Goal: Task Accomplishment & Management: Manage account settings

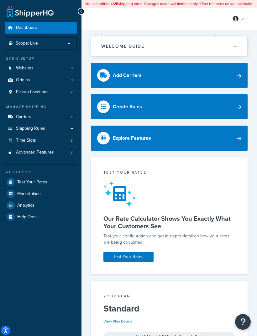
click at [42, 93] on span "Pickup Locations" at bounding box center [32, 91] width 33 height 5
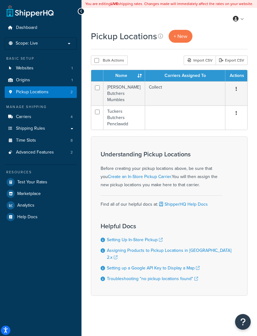
click at [235, 90] on button "button" at bounding box center [236, 89] width 9 height 10
click at [210, 100] on link "Edit" at bounding box center [216, 100] width 50 height 13
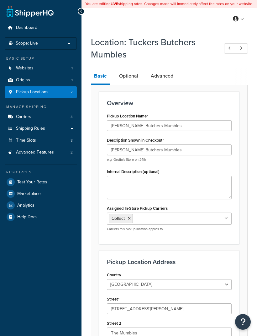
select select "1226"
click at [129, 76] on link "Optional" at bounding box center [128, 75] width 25 height 15
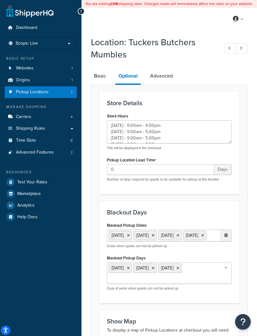
click at [201, 241] on ul "17 Sep 2025 18 Sep 2025 19 Sep 2025 20 Sep 2025" at bounding box center [169, 235] width 125 height 12
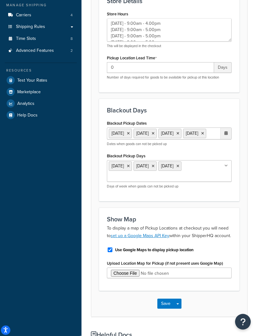
click at [205, 140] on ul "17 Sep 2025 18 Sep 2025 19 Sep 2025 20 Sep 2025" at bounding box center [169, 134] width 125 height 12
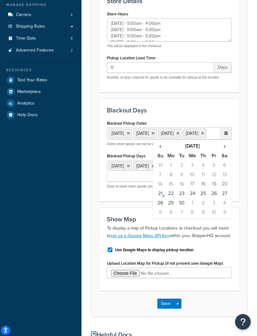
click at [195, 198] on td "24" at bounding box center [192, 193] width 11 height 9
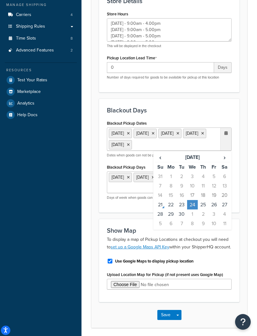
click at [204, 205] on td "25" at bounding box center [203, 204] width 11 height 9
click at [214, 209] on td "26" at bounding box center [214, 204] width 11 height 9
click at [226, 209] on td "27" at bounding box center [225, 204] width 11 height 9
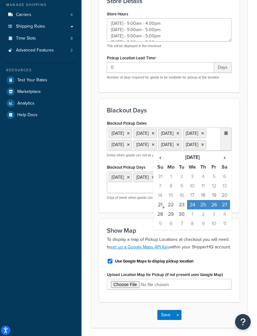
click at [249, 257] on div "Location: Tuckers Butchers Mumbles Basic Optional Advanced Store Details Store …" at bounding box center [170, 208] width 176 height 555
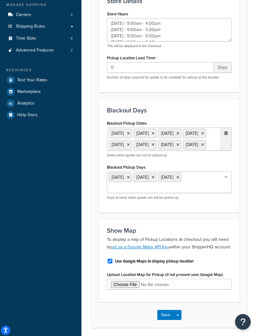
click at [165, 320] on button "Save" at bounding box center [166, 315] width 17 height 10
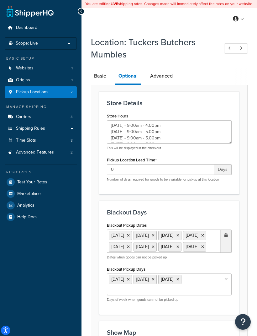
type textarea "Monday - 9.00am - 4.00pm Tuesday - 9.00am - 5.00pm Wednesday - 9.00am - 5.00pm …"
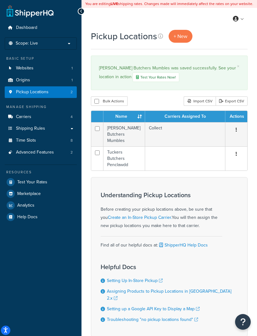
click at [29, 116] on span "Carriers" at bounding box center [23, 116] width 15 height 5
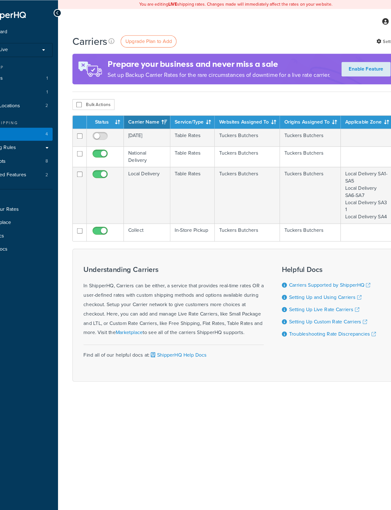
scroll to position [0, 3]
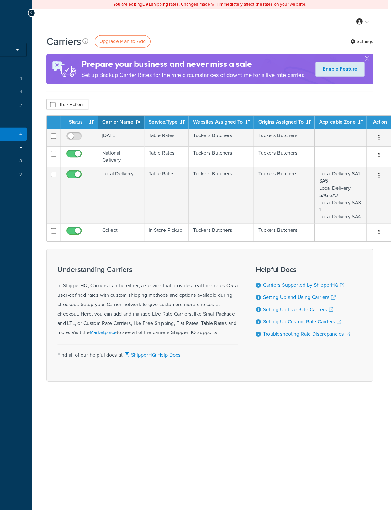
click at [380, 135] on icon "button" at bounding box center [380, 135] width 1 height 4
click at [303, 147] on div at bounding box center [195, 255] width 391 height 510
click at [377, 137] on button "button" at bounding box center [381, 135] width 9 height 10
click at [300, 149] on div at bounding box center [195, 255] width 391 height 510
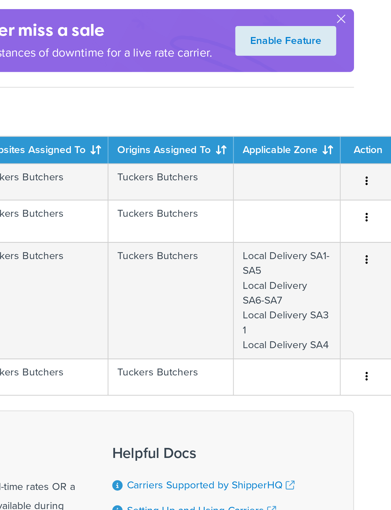
click at [377, 130] on button "button" at bounding box center [381, 135] width 9 height 10
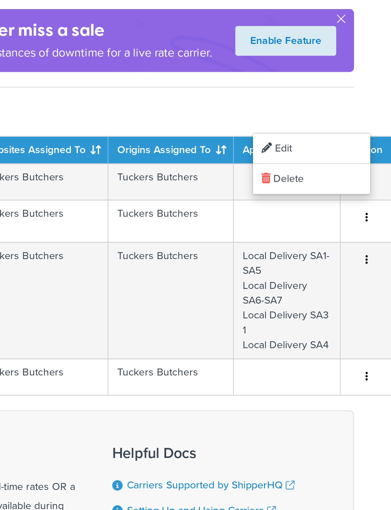
click at [124, 64] on div at bounding box center [195, 255] width 391 height 510
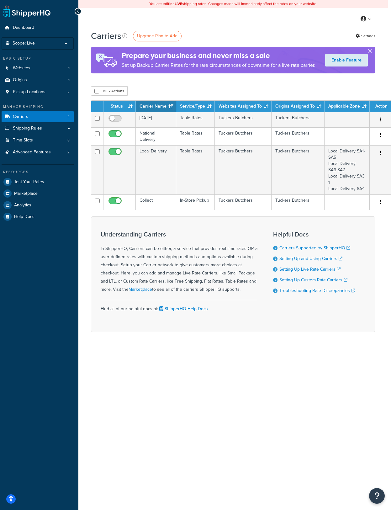
click at [306, 138] on td "Tuckers Butchers" at bounding box center [298, 136] width 53 height 18
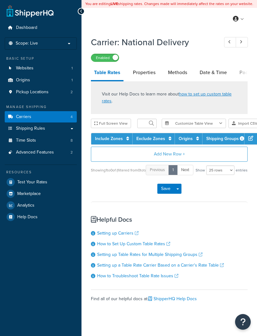
select select "25"
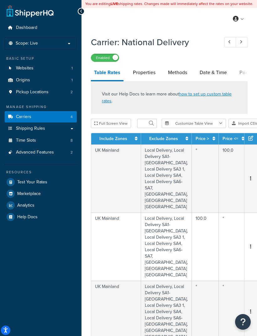
click at [218, 73] on link "Date & Time" at bounding box center [214, 72] width 34 height 15
select select "yMd"
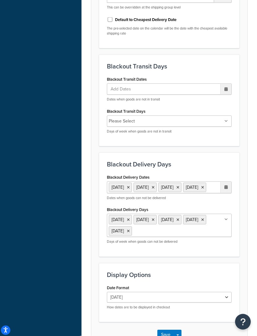
scroll to position [428, 0]
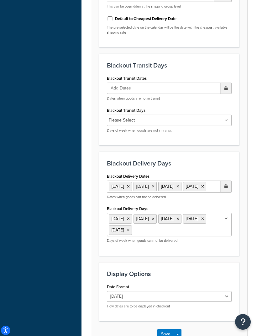
click at [202, 192] on ul "17 Sep 2025 18 Sep 2025 19 Sep 2025 20 Sep 2025" at bounding box center [169, 186] width 125 height 12
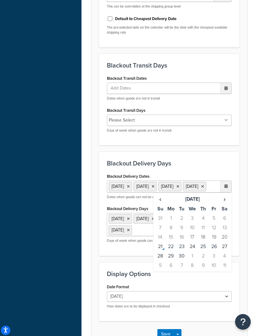
click at [194, 251] on td "24" at bounding box center [192, 246] width 11 height 9
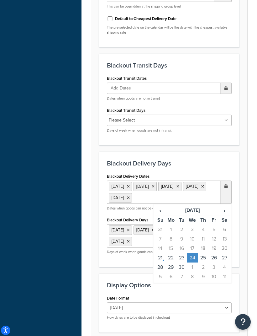
click at [206, 256] on td "25" at bounding box center [203, 257] width 11 height 9
click at [218, 262] on td "26" at bounding box center [214, 257] width 11 height 9
click at [228, 262] on td "27" at bounding box center [225, 257] width 11 height 9
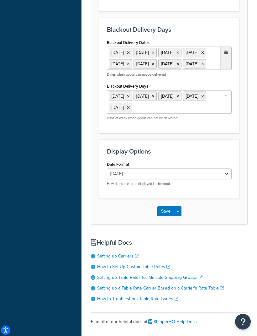
scroll to position [562, 0]
click at [166, 216] on button "Save" at bounding box center [166, 211] width 17 height 10
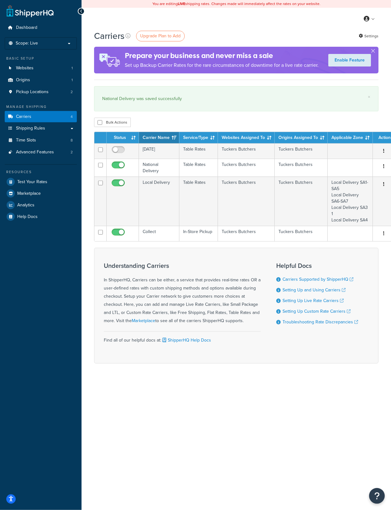
click at [295, 190] on td "Tuckers Butchers" at bounding box center [301, 201] width 53 height 49
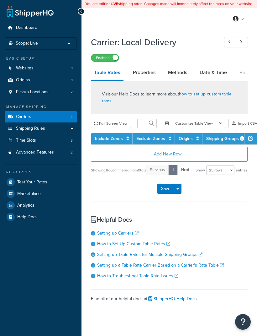
select select "25"
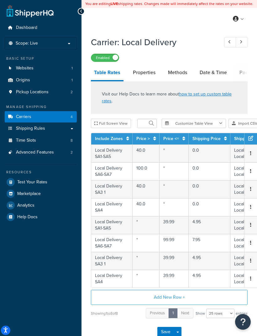
click at [215, 74] on link "Date & Time" at bounding box center [214, 72] width 34 height 15
select select "yMMMEd"
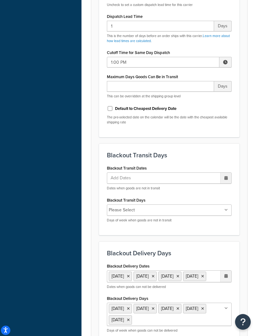
scroll to position [344, 0]
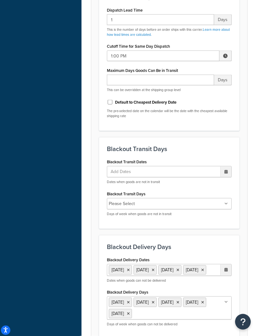
click at [190, 276] on ul "[DATE] [DATE] [DATE] [DATE]" at bounding box center [169, 270] width 125 height 12
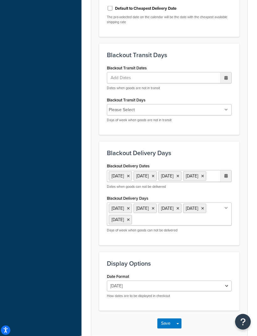
scroll to position [438, 0]
click at [207, 182] on ul "17 Sep 2025 18 Sep 2025 19 Sep 2025 20 Sep 2025" at bounding box center [169, 176] width 125 height 12
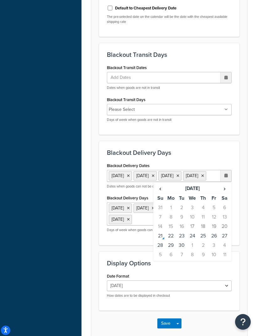
click at [194, 240] on td "24" at bounding box center [192, 235] width 11 height 9
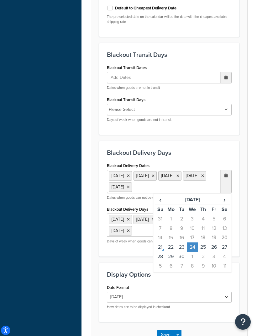
click at [206, 245] on td "25" at bounding box center [203, 246] width 11 height 9
click at [217, 252] on td "26" at bounding box center [214, 246] width 11 height 9
click at [228, 252] on td "27" at bounding box center [225, 246] width 11 height 9
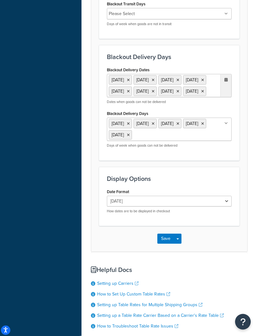
scroll to position [534, 0]
click at [163, 244] on button "Save" at bounding box center [166, 239] width 17 height 10
